Goal: Transaction & Acquisition: Purchase product/service

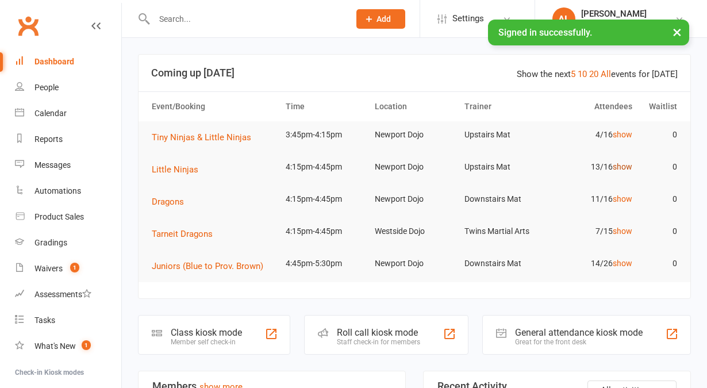
click at [627, 168] on link "show" at bounding box center [622, 166] width 20 height 9
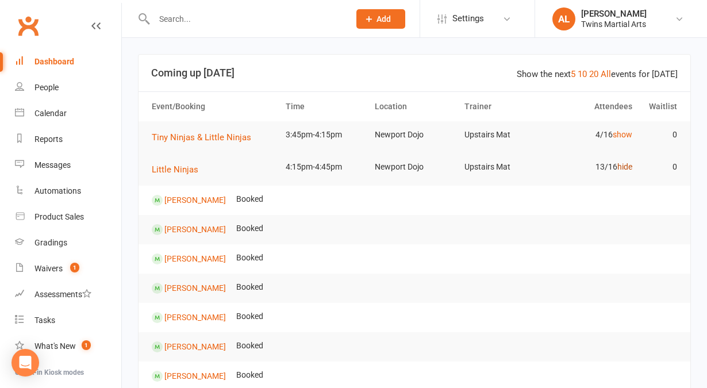
click at [627, 168] on link "hide" at bounding box center [624, 166] width 15 height 9
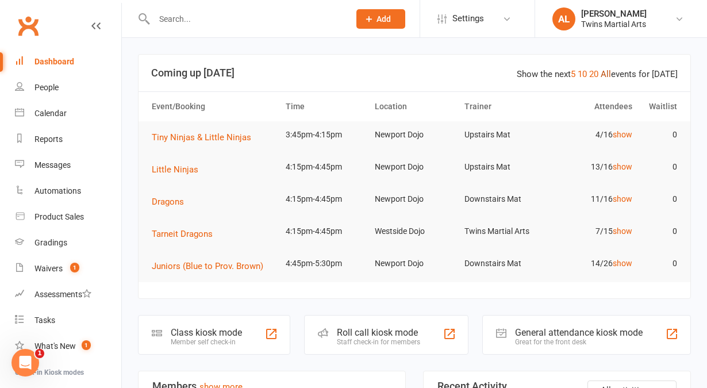
click at [604, 77] on link "All" at bounding box center [605, 74] width 10 height 10
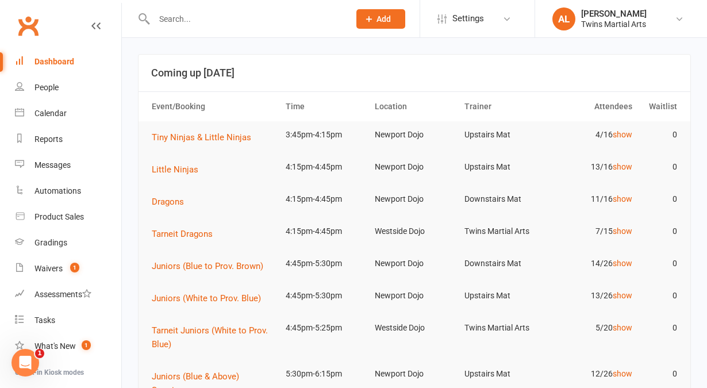
scroll to position [9, 0]
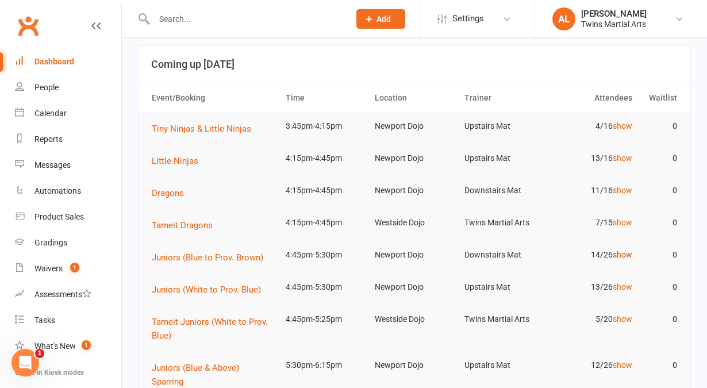
click at [612, 250] on link "show" at bounding box center [622, 254] width 20 height 9
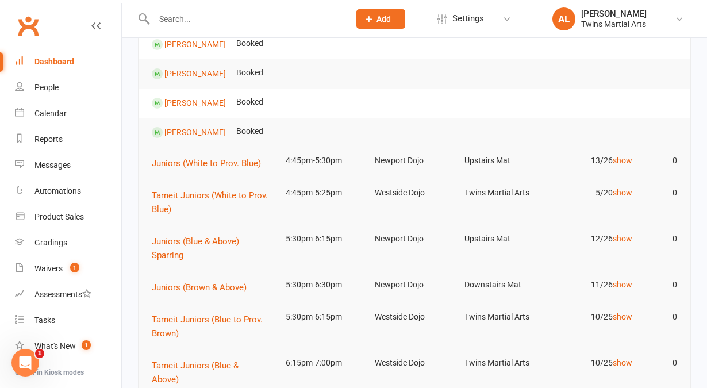
scroll to position [547, 0]
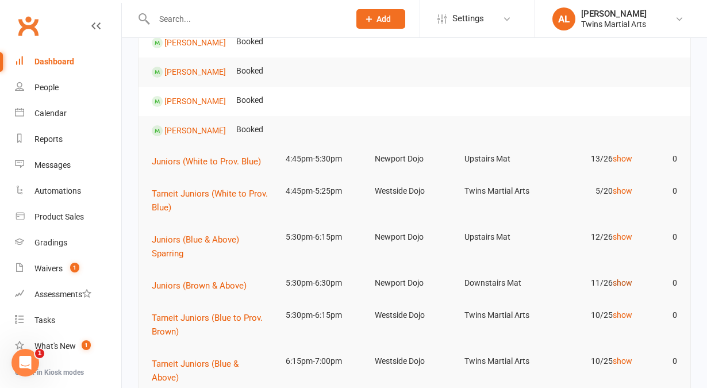
click at [623, 278] on link "show" at bounding box center [622, 282] width 20 height 9
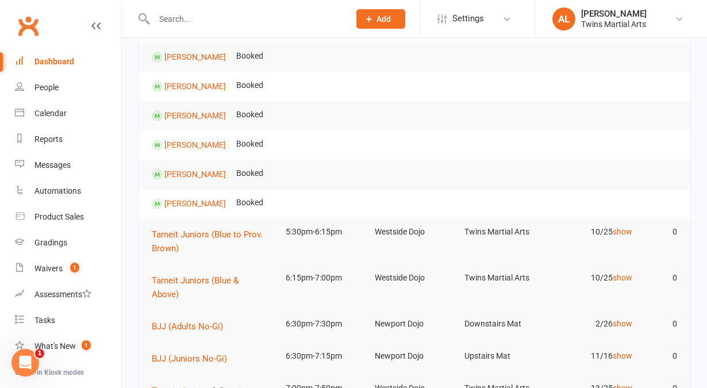
scroll to position [957, 0]
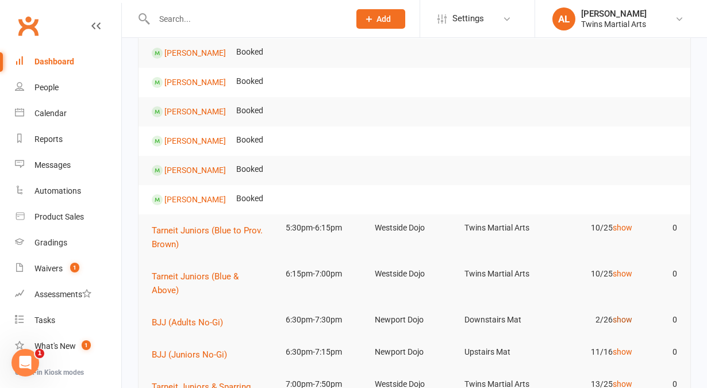
click at [620, 322] on link "show" at bounding box center [622, 319] width 20 height 9
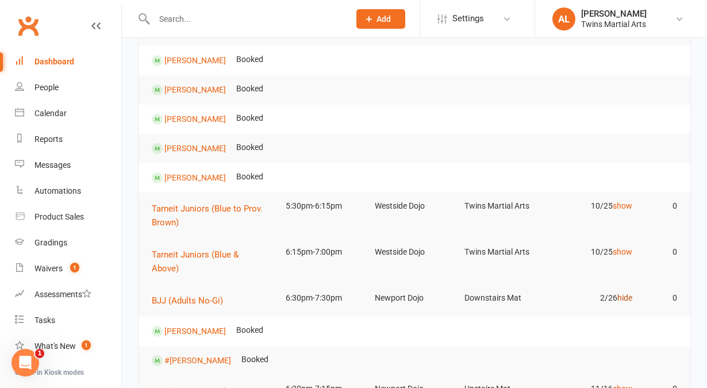
scroll to position [980, 0]
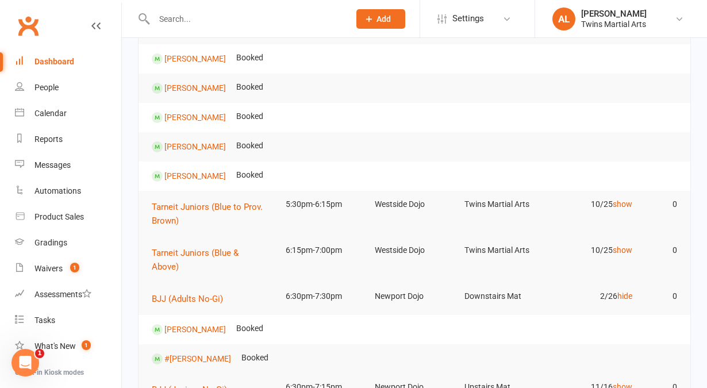
click at [187, 365] on td "#[PERSON_NAME]" at bounding box center [192, 358] width 90 height 29
click at [187, 359] on link "#[PERSON_NAME]" at bounding box center [197, 358] width 67 height 9
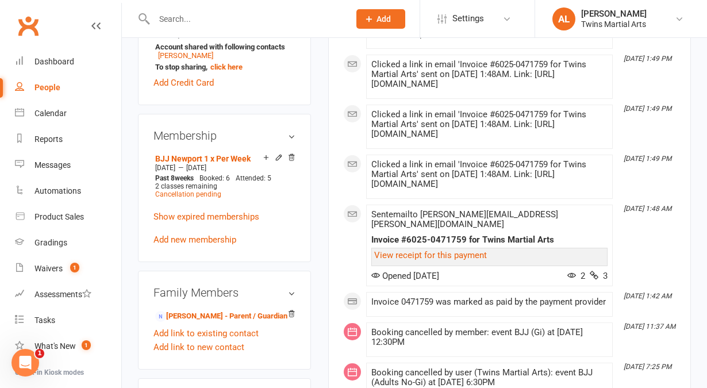
scroll to position [776, 0]
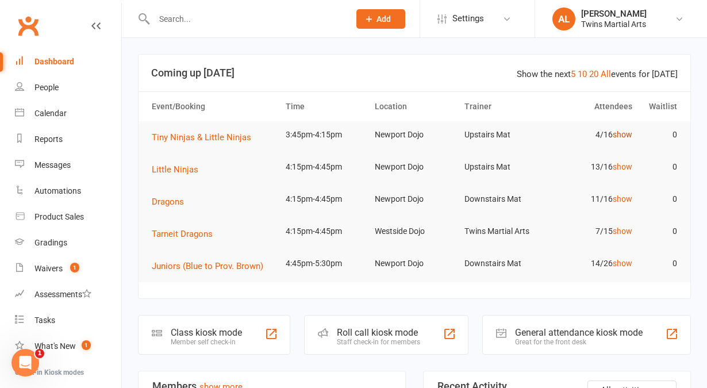
click at [622, 136] on link "show" at bounding box center [622, 134] width 20 height 9
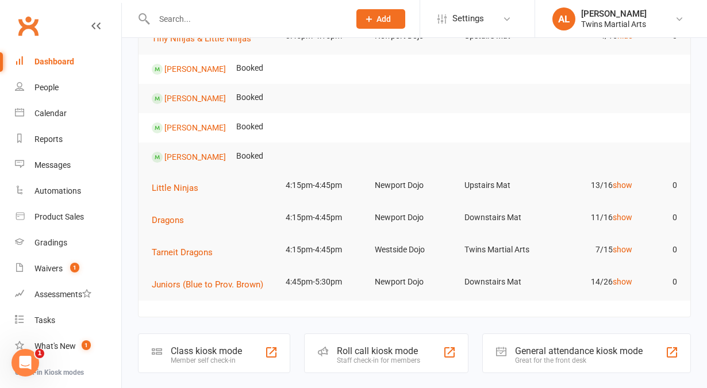
scroll to position [97, 0]
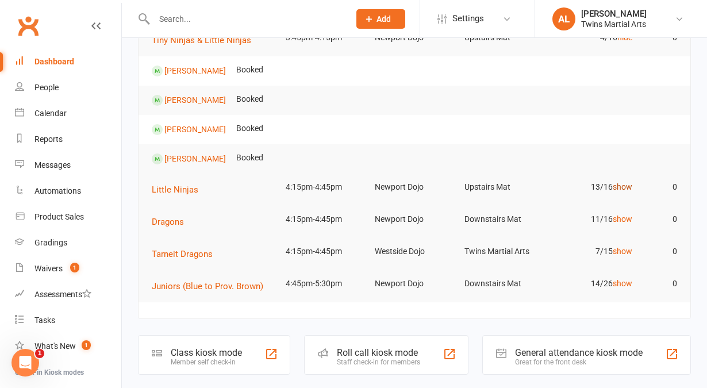
click at [616, 186] on link "show" at bounding box center [622, 186] width 20 height 9
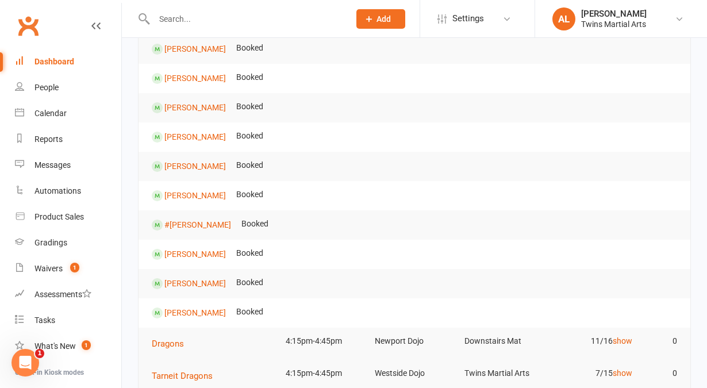
scroll to position [356, 0]
click at [618, 337] on link "show" at bounding box center [622, 340] width 20 height 9
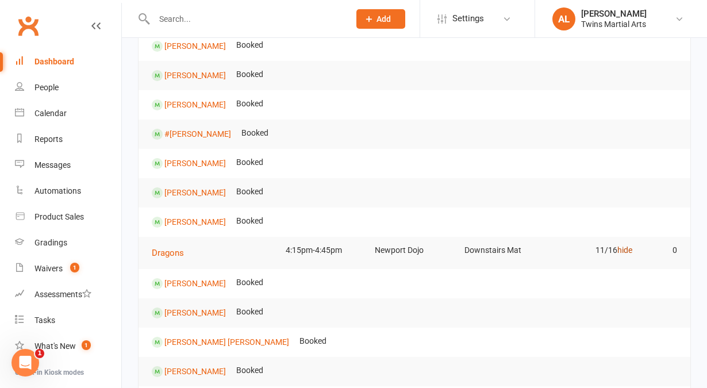
scroll to position [501, 0]
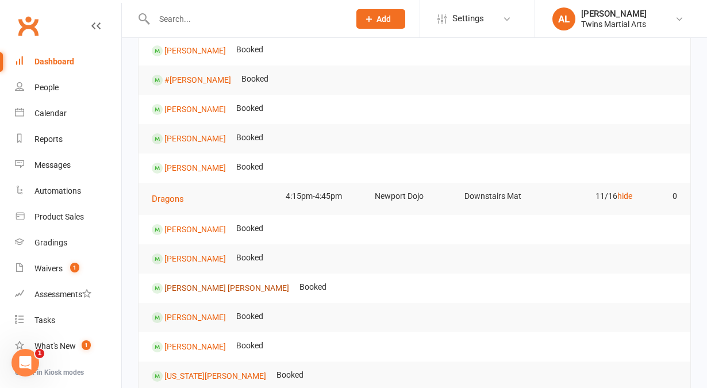
click at [178, 285] on link "[PERSON_NAME] [PERSON_NAME]" at bounding box center [226, 287] width 125 height 9
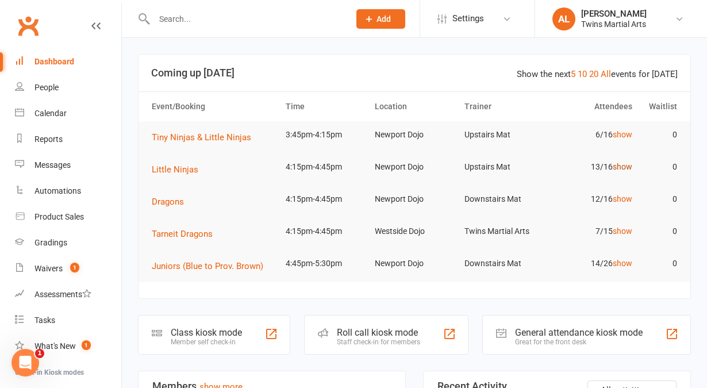
click at [624, 165] on link "show" at bounding box center [622, 166] width 20 height 9
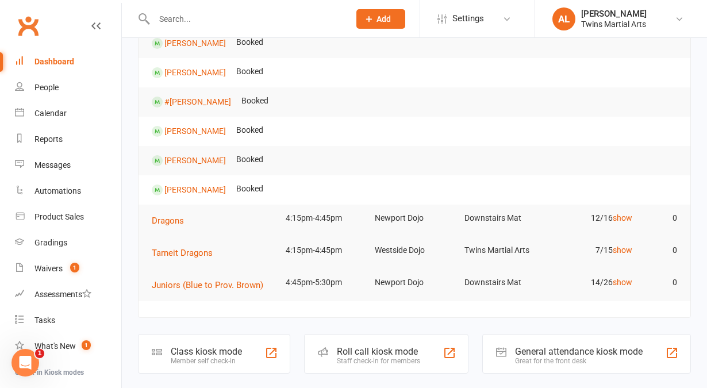
scroll to position [362, 0]
click at [626, 214] on link "show" at bounding box center [622, 217] width 20 height 9
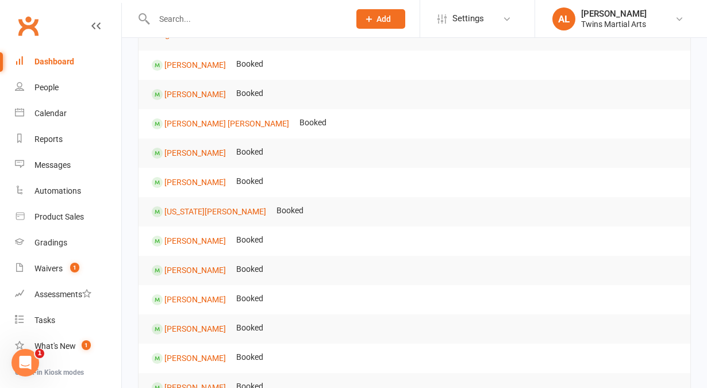
scroll to position [664, 0]
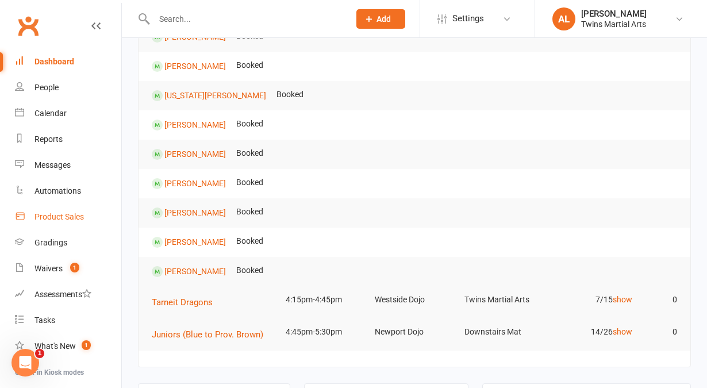
click at [46, 224] on link "Product Sales" at bounding box center [68, 217] width 106 height 26
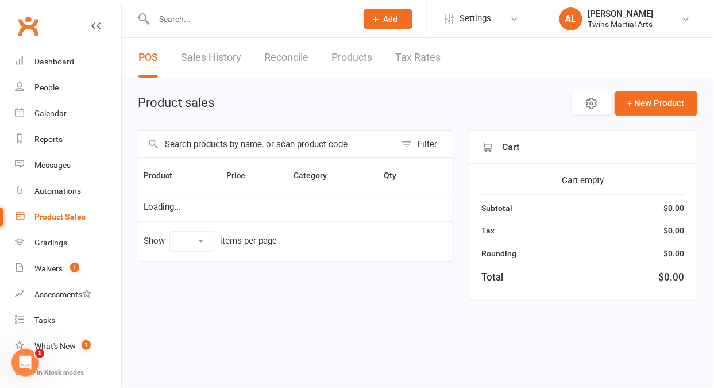
select select "10"
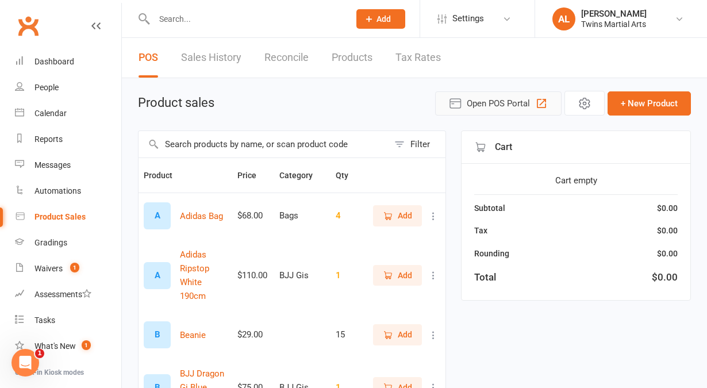
click at [485, 106] on span "Open POS Portal" at bounding box center [498, 104] width 63 height 14
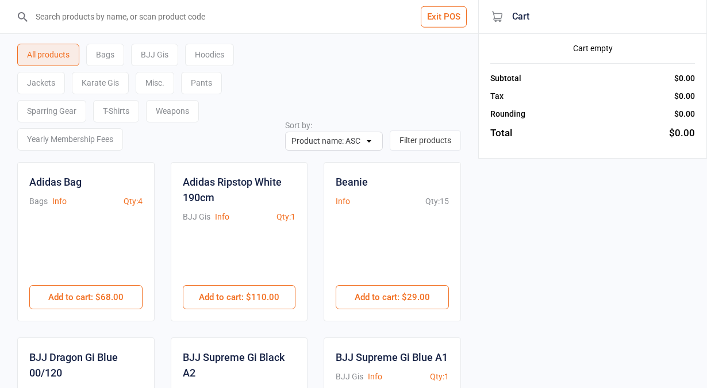
click at [163, 54] on div "BJJ Gis" at bounding box center [154, 55] width 47 height 22
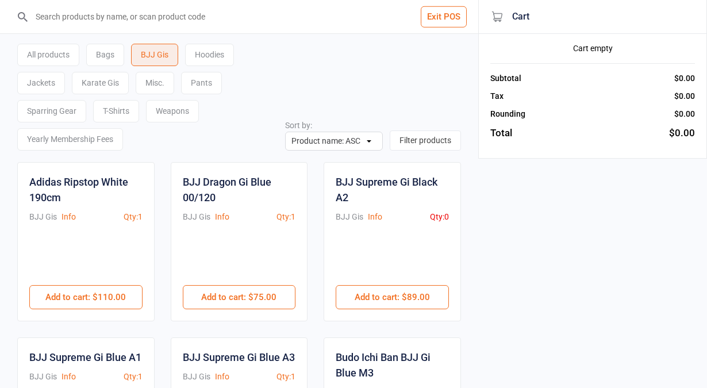
click at [98, 82] on div "Karate Gis" at bounding box center [100, 83] width 57 height 22
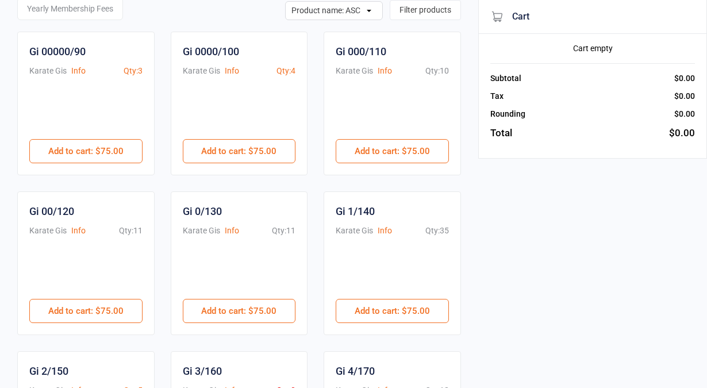
scroll to position [132, 0]
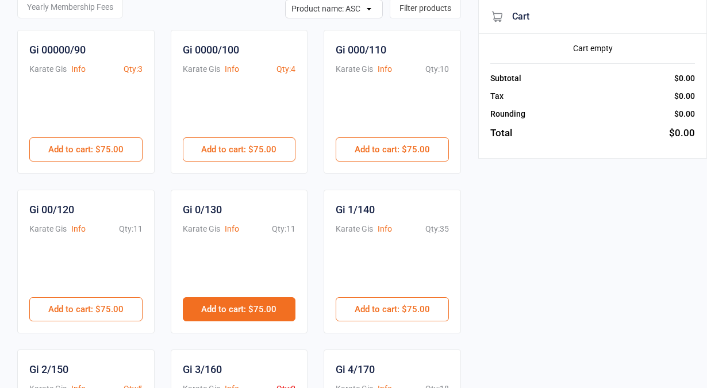
click at [229, 297] on button "Add to cart : $75.00" at bounding box center [239, 309] width 113 height 24
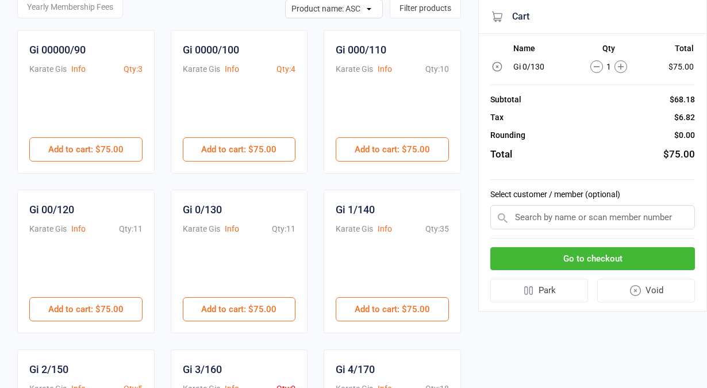
click at [545, 215] on input "text" at bounding box center [592, 217] width 205 height 24
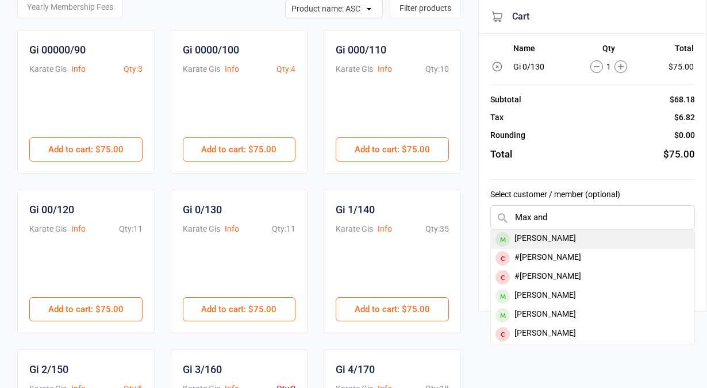
type input "Max and"
click at [543, 236] on div "[PERSON_NAME]" at bounding box center [592, 239] width 203 height 19
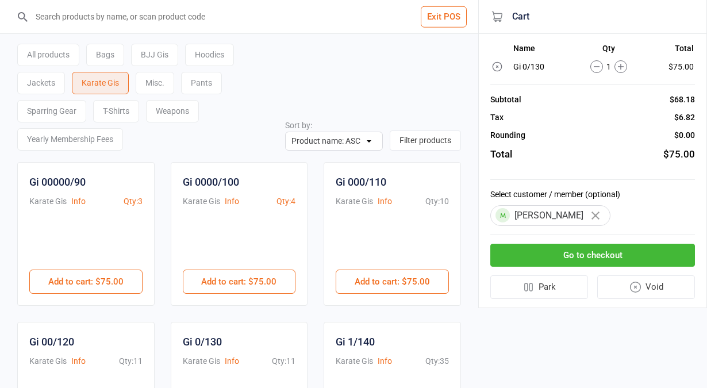
click at [447, 13] on button "Exit POS" at bounding box center [444, 16] width 46 height 21
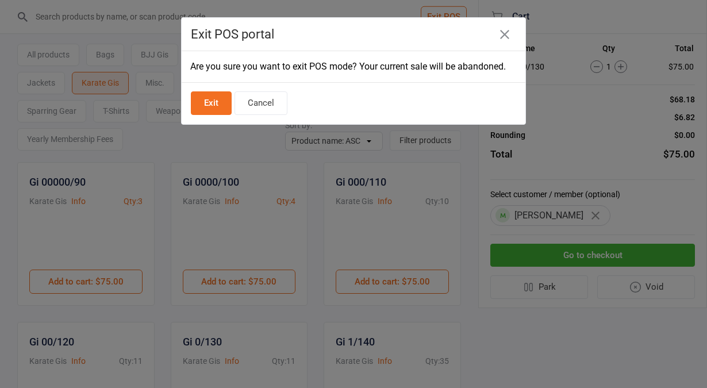
click at [223, 104] on button "Exit" at bounding box center [211, 103] width 41 height 24
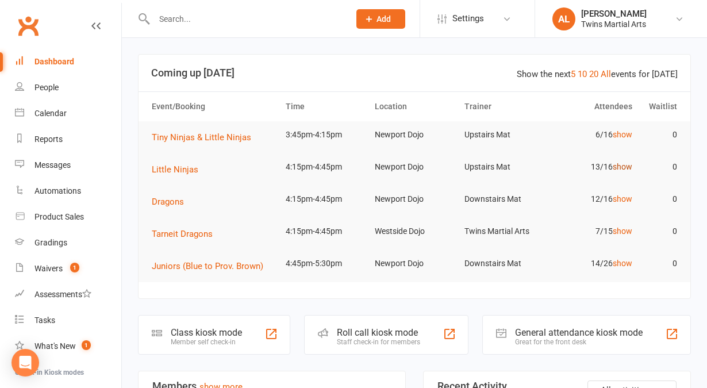
click at [624, 168] on link "show" at bounding box center [622, 166] width 20 height 9
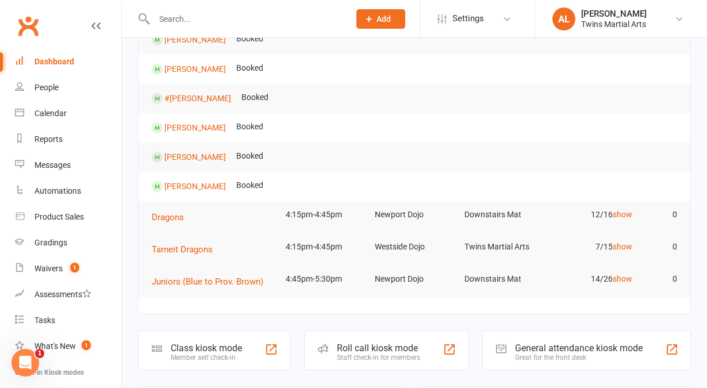
scroll to position [367, 0]
click at [625, 219] on td "12/16 show" at bounding box center [592, 213] width 89 height 27
click at [621, 215] on link "show" at bounding box center [622, 213] width 20 height 9
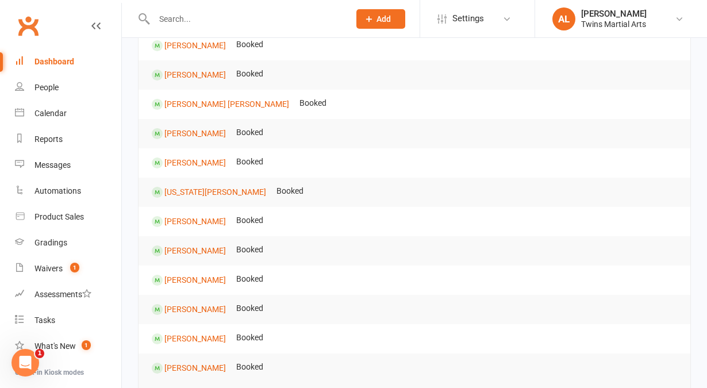
scroll to position [567, 0]
click at [26, 225] on link "Product Sales" at bounding box center [68, 217] width 106 height 26
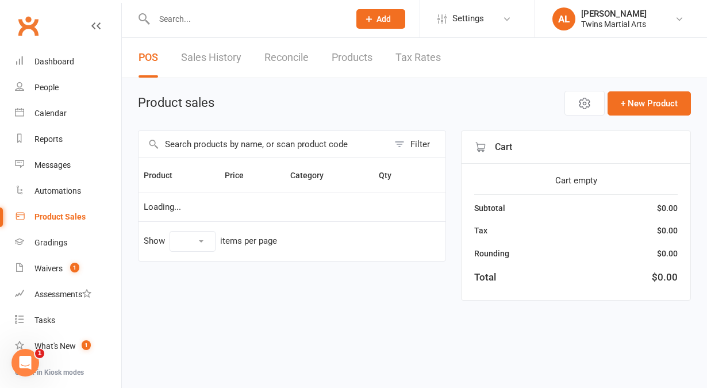
scroll to position [0, 0]
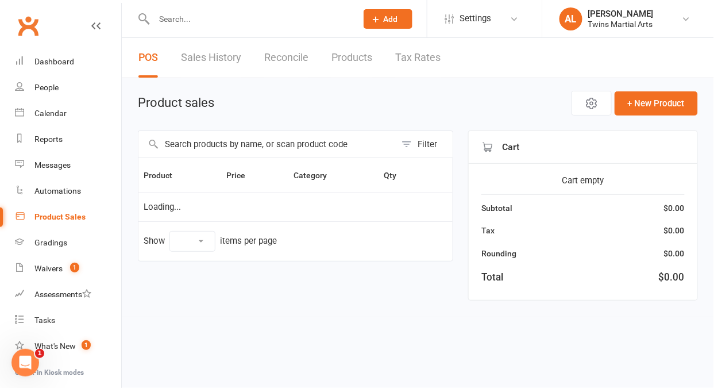
select select "10"
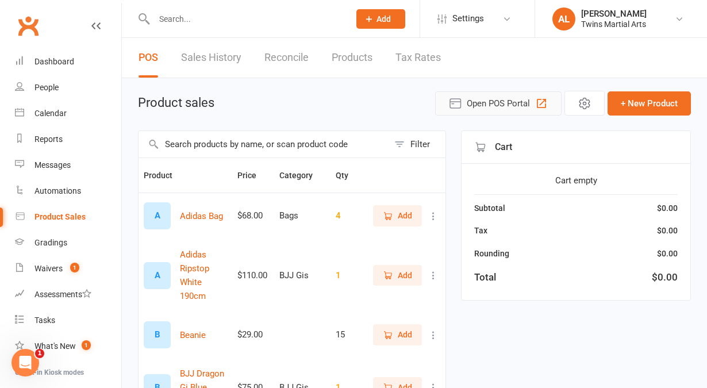
click at [475, 107] on span "Open POS Portal" at bounding box center [498, 104] width 63 height 14
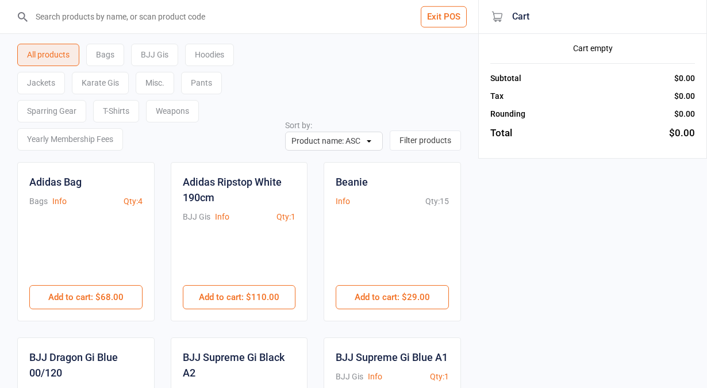
click at [118, 109] on div "T-Shirts" at bounding box center [116, 111] width 46 height 22
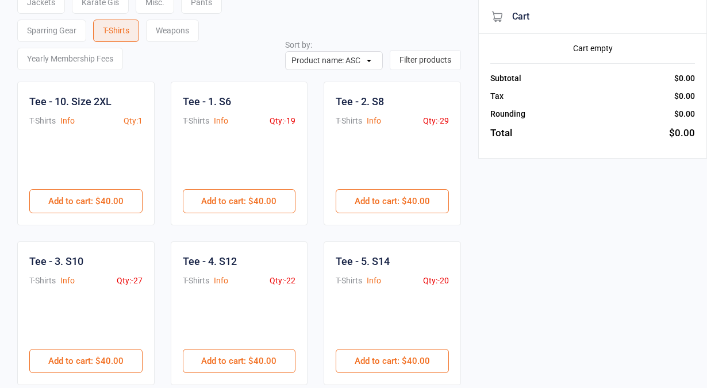
scroll to position [82, 0]
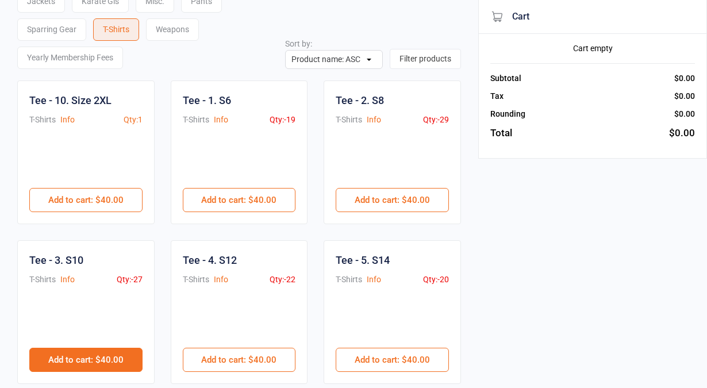
click at [80, 361] on button "Add to cart : $40.00" at bounding box center [85, 360] width 113 height 24
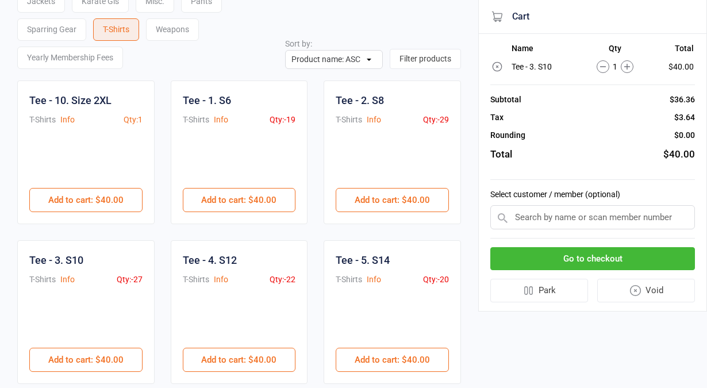
click at [530, 209] on input "text" at bounding box center [592, 217] width 205 height 24
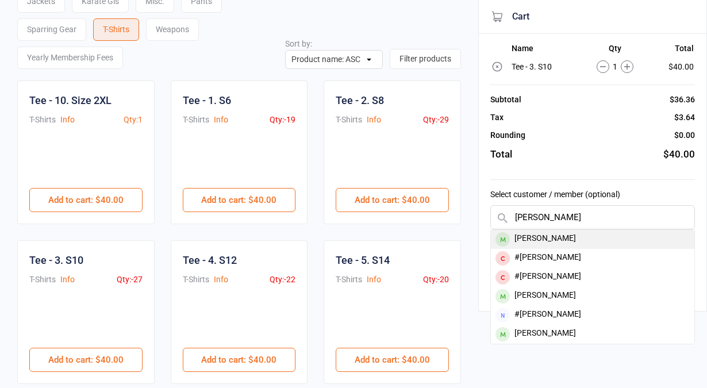
type input "max andra"
click at [527, 234] on div "Max Andrade" at bounding box center [592, 239] width 203 height 19
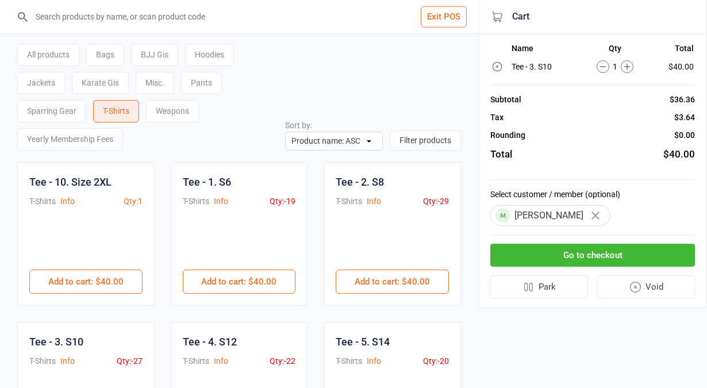
click at [99, 80] on div "Karate Gis" at bounding box center [100, 83] width 57 height 22
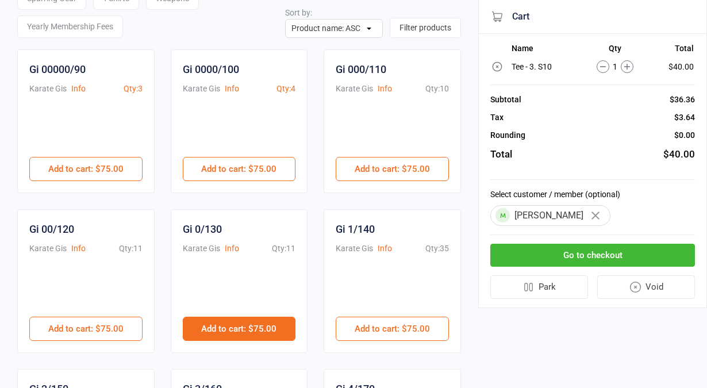
scroll to position [113, 0]
click at [263, 327] on button "Add to cart : $75.00" at bounding box center [239, 328] width 113 height 24
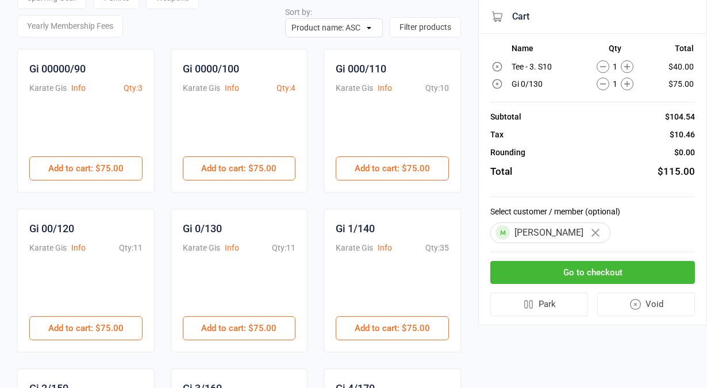
click at [572, 274] on button "Go to checkout" at bounding box center [592, 273] width 205 height 24
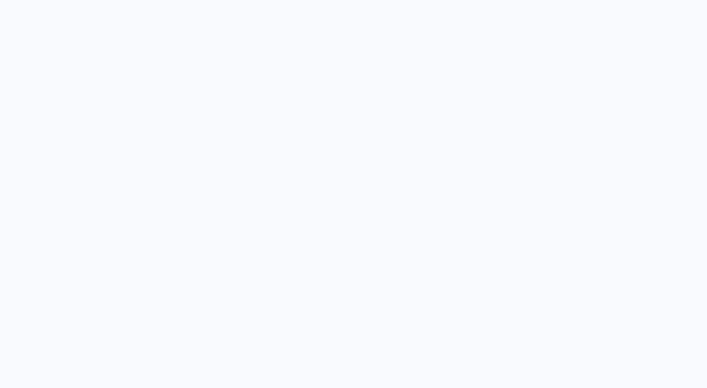
scroll to position [51, 0]
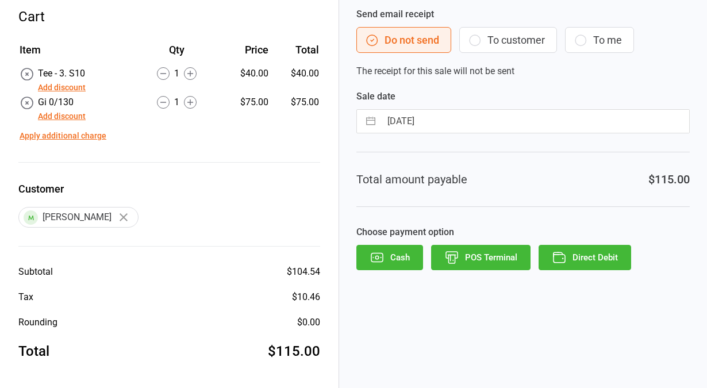
click at [57, 117] on button "Add discount" at bounding box center [62, 116] width 48 height 12
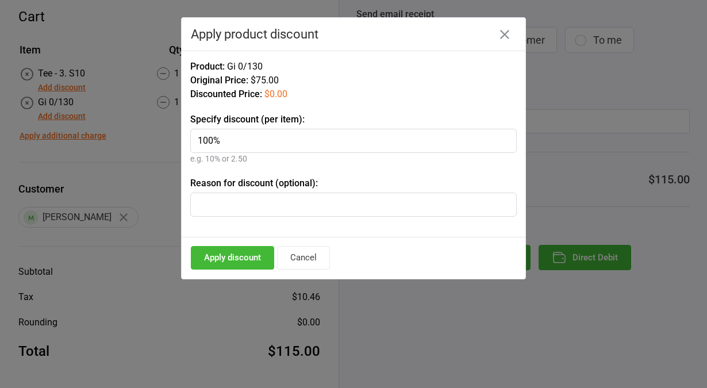
type input "100%"
click at [219, 262] on button "Apply discount" at bounding box center [232, 258] width 83 height 24
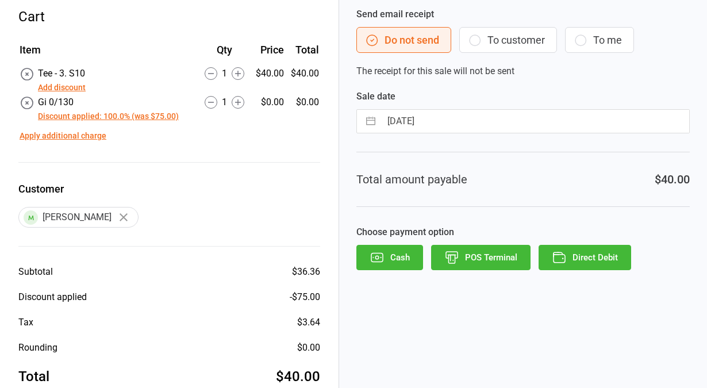
click at [472, 260] on button "POS Terminal" at bounding box center [480, 257] width 99 height 25
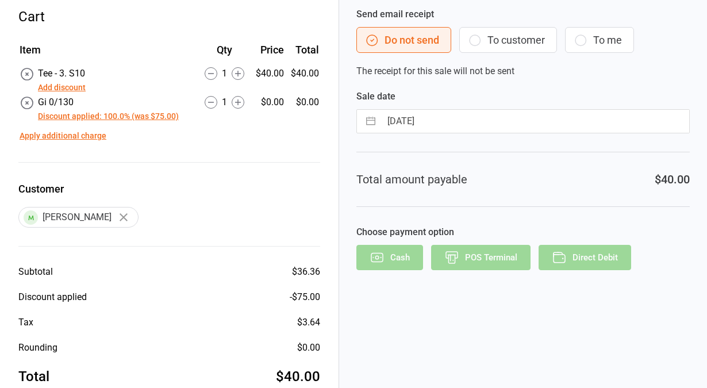
scroll to position [43, 0]
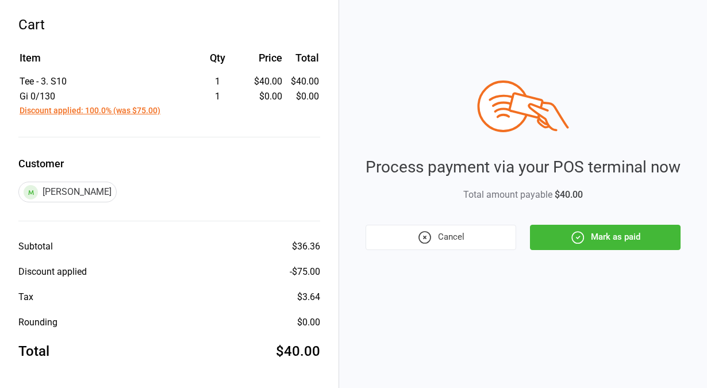
click at [592, 240] on button "Mark as paid" at bounding box center [605, 237] width 151 height 25
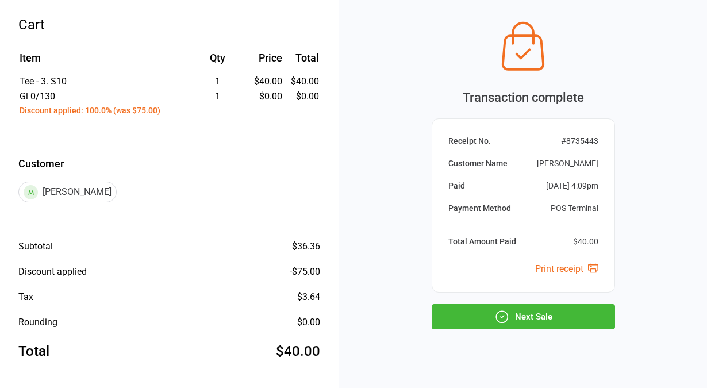
click at [489, 322] on button "Next Sale" at bounding box center [522, 316] width 183 height 25
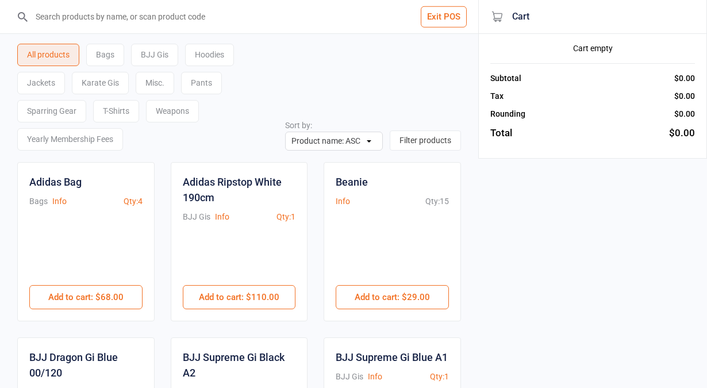
click at [446, 20] on button "Exit POS" at bounding box center [444, 16] width 46 height 21
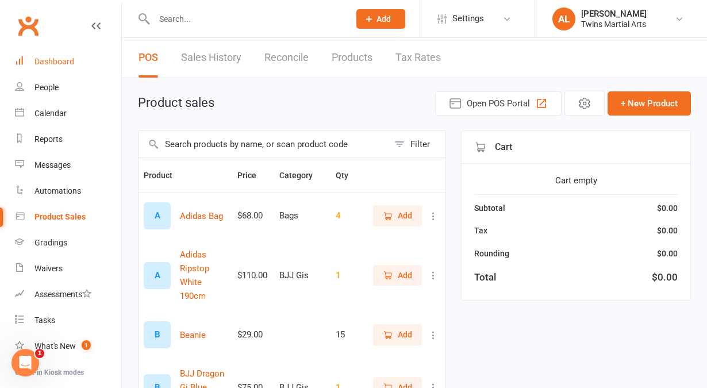
click at [36, 67] on link "Dashboard" at bounding box center [68, 62] width 106 height 26
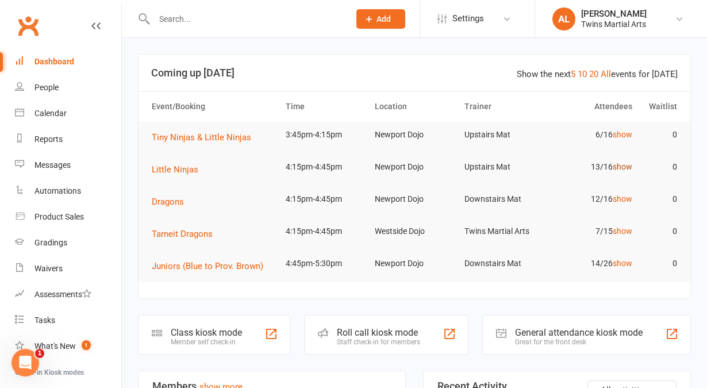
click at [620, 167] on link "show" at bounding box center [622, 166] width 20 height 9
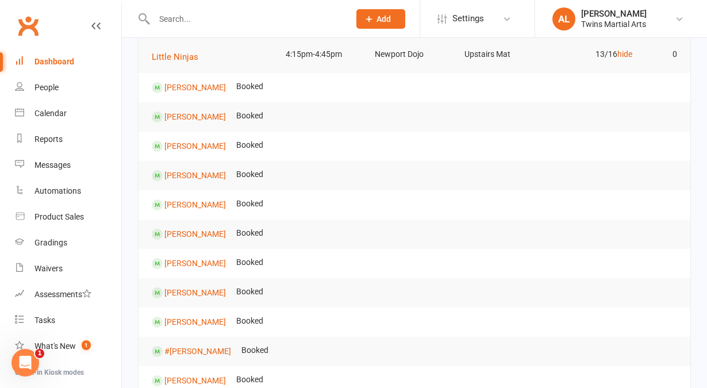
scroll to position [112, 0]
click at [203, 18] on input "text" at bounding box center [246, 19] width 191 height 16
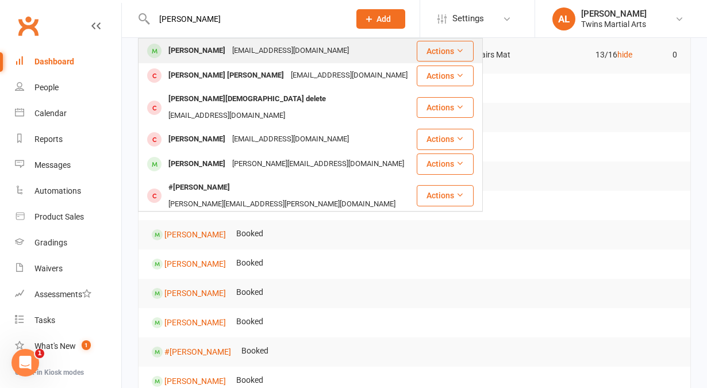
type input "[PERSON_NAME]"
click at [184, 55] on div "[PERSON_NAME]" at bounding box center [197, 51] width 64 height 17
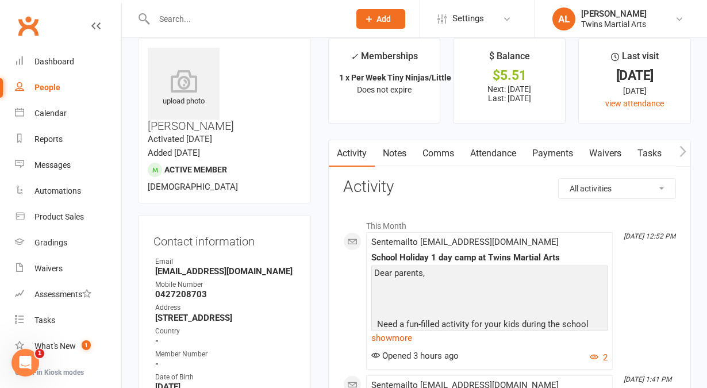
scroll to position [16, 0]
click at [546, 158] on link "Payments" at bounding box center [552, 154] width 57 height 26
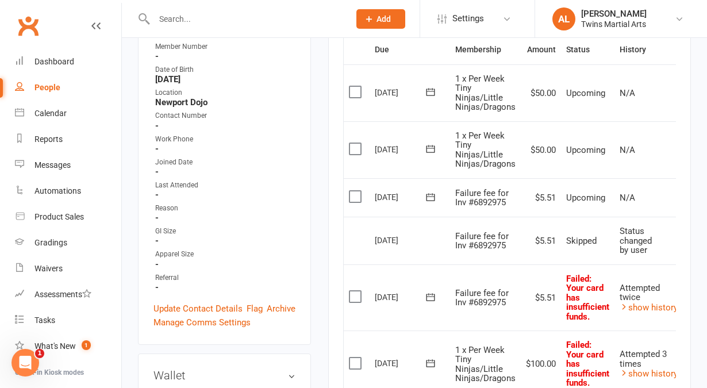
scroll to position [326, 0]
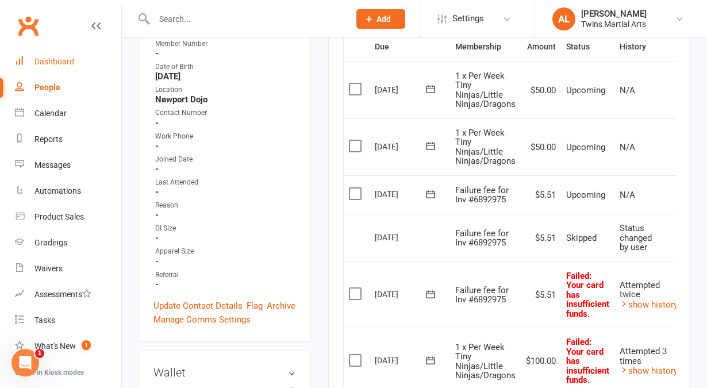
click at [24, 65] on link "Dashboard" at bounding box center [68, 62] width 106 height 26
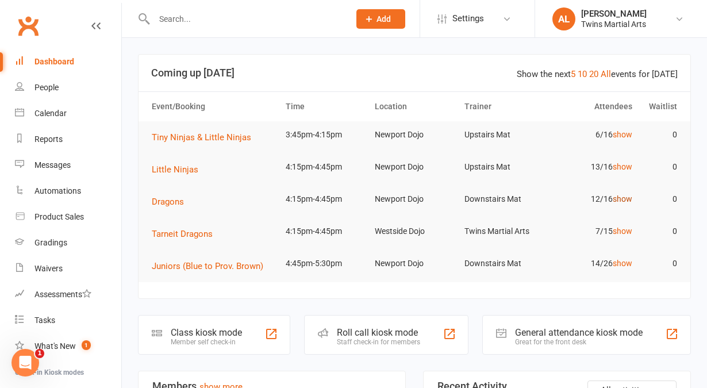
click at [622, 199] on link "show" at bounding box center [622, 198] width 20 height 9
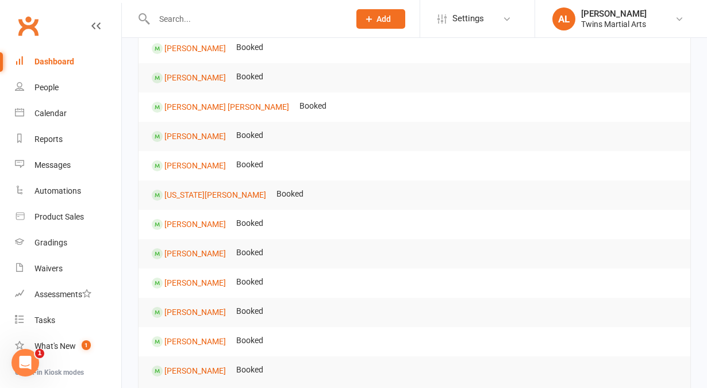
scroll to position [184, 0]
